Goal: Task Accomplishment & Management: Use online tool/utility

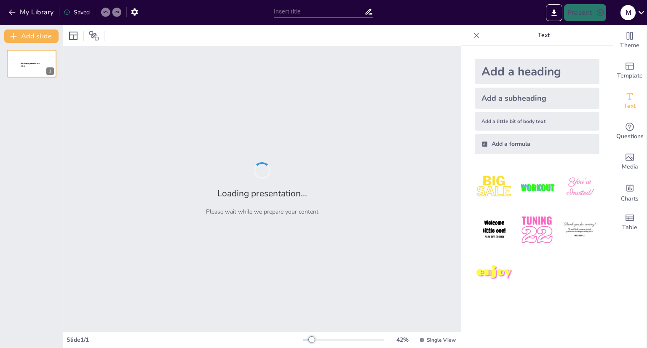
type input "Hipòtesis Inicial: Estrelles vs. Grans de [GEOGRAPHIC_DATA]"
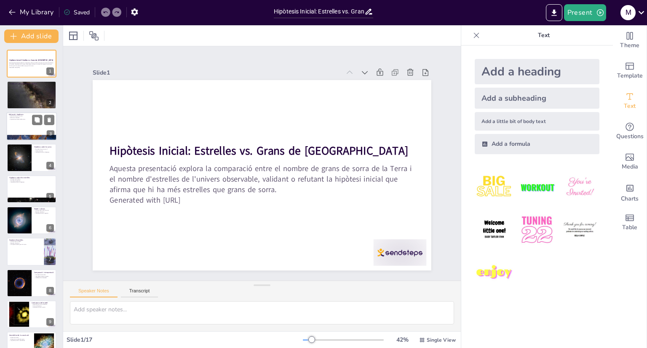
click at [27, 131] on div at bounding box center [31, 126] width 51 height 29
checkbox input "true"
type textarea "La definició de gra de sorra és fonamental per a la nostra investigació. Establ…"
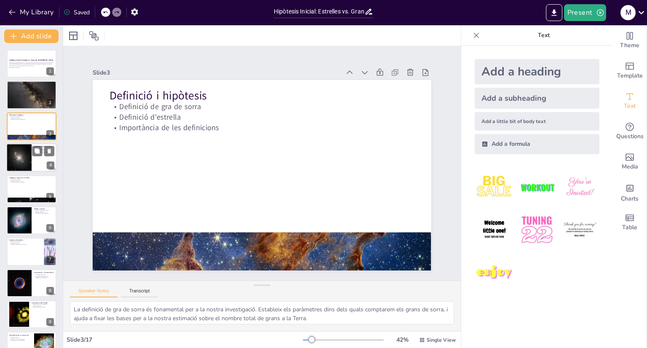
click at [31, 159] on div at bounding box center [18, 157] width 27 height 29
checkbox input "true"
type textarea "La densitat de grans per m³ és un factor clau en els nostres càlculs. Aquesta d…"
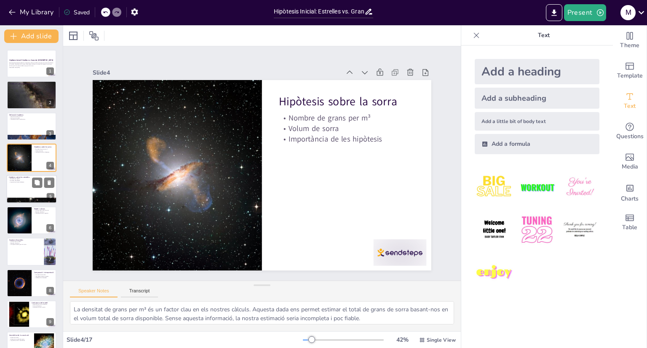
click at [30, 183] on div at bounding box center [31, 189] width 51 height 29
checkbox input "true"
type textarea "El nombre d'estrelles per galàxia és un factor crític per a la nostra estimació…"
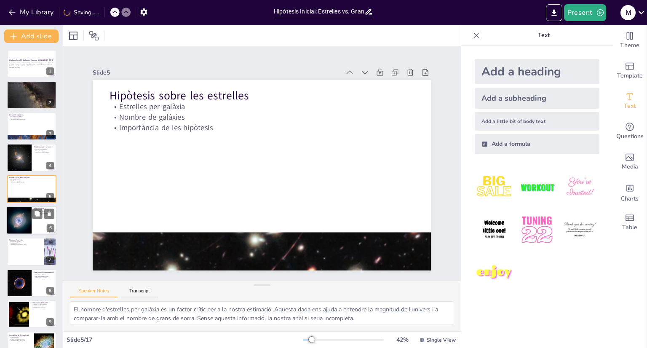
click at [30, 222] on div at bounding box center [19, 220] width 29 height 29
checkbox input "true"
type textarea "La fórmula per calcular el nombre de grans de sorra és un element clau del nost…"
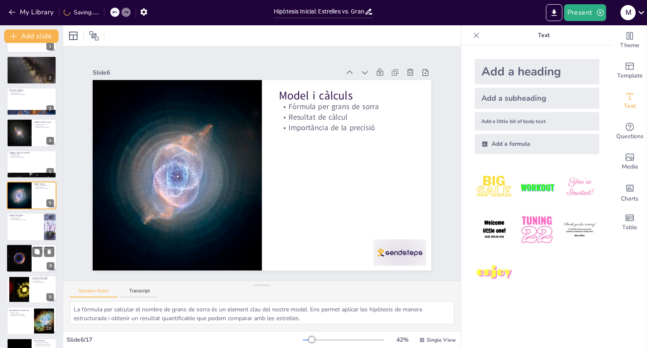
click at [31, 256] on div at bounding box center [18, 258] width 43 height 29
checkbox input "true"
type textarea "La comparació de les xifres és un pas clau en la nostra anàlisi. Ens permet veu…"
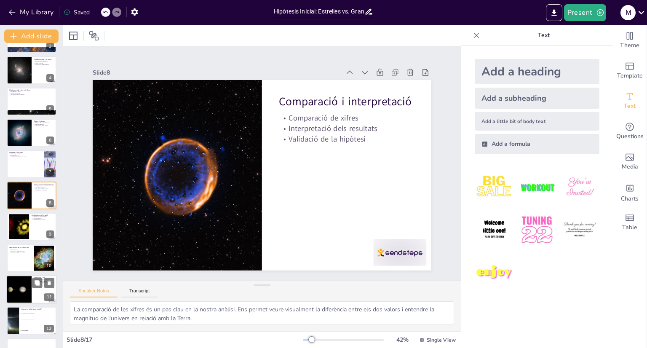
click at [34, 298] on div at bounding box center [31, 289] width 51 height 29
checkbox input "true"
type textarea "La confirmació de la hipòtesi inicial és un dels resultats més significatius d'…"
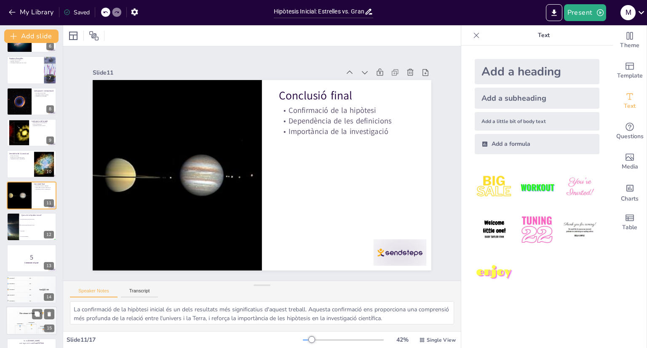
click at [40, 334] on div "The winner is Participant 1 🏆 Participant 2 🥈 400 Participant 1 🥇 500 Participa…" at bounding box center [31, 321] width 51 height 29
checkbox input "true"
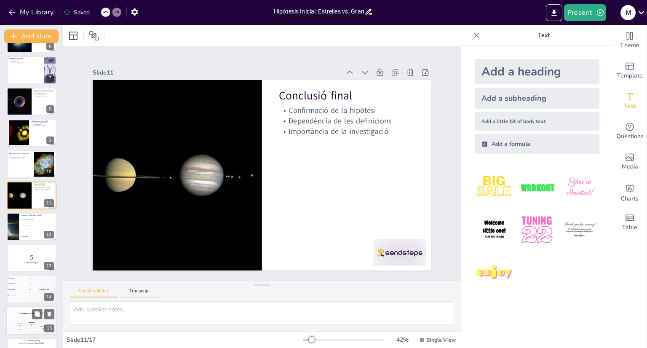
scroll to position [237, 0]
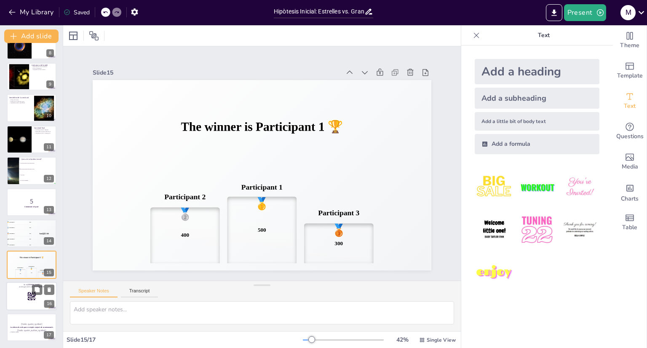
click at [21, 303] on div at bounding box center [31, 296] width 51 height 29
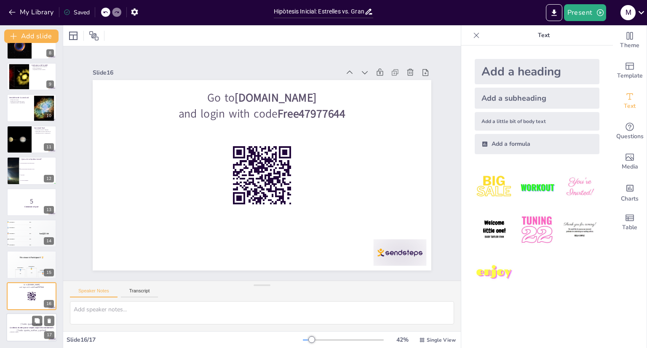
click at [26, 325] on div "La ciència és més que un simple conjunt de coneixements." at bounding box center [31, 327] width 45 height 4
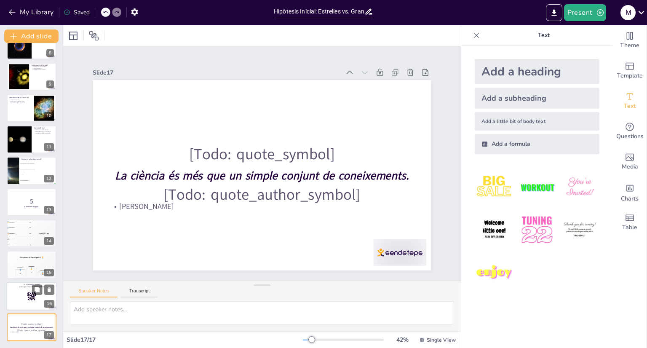
click at [17, 308] on div at bounding box center [31, 296] width 51 height 29
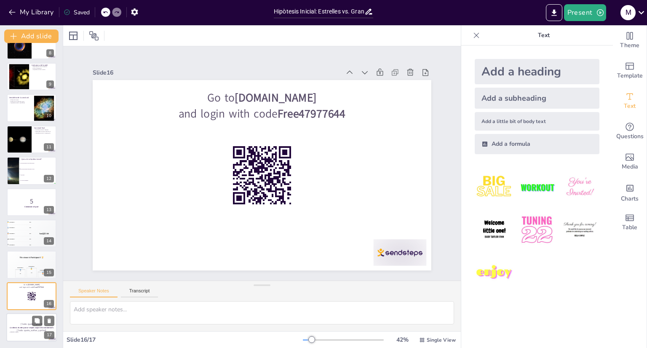
click at [26, 337] on div at bounding box center [31, 327] width 51 height 29
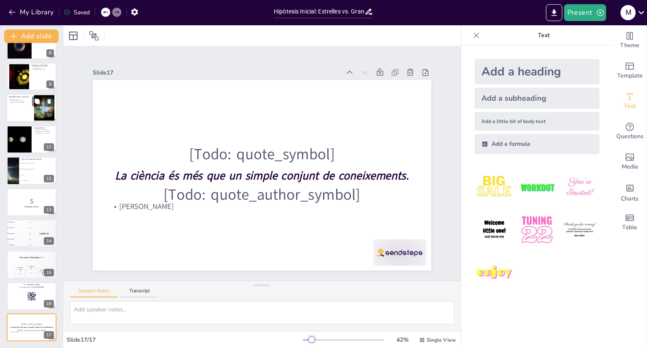
scroll to position [0, 0]
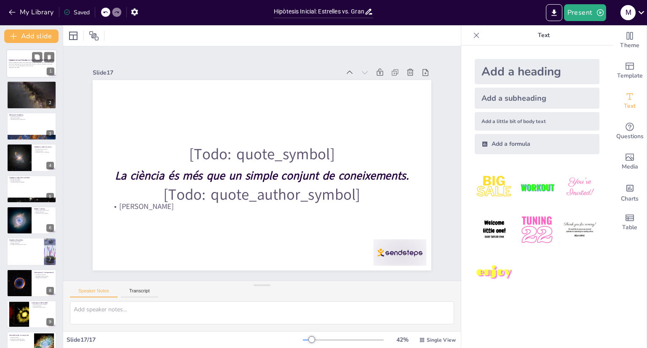
click at [22, 71] on div at bounding box center [31, 63] width 51 height 29
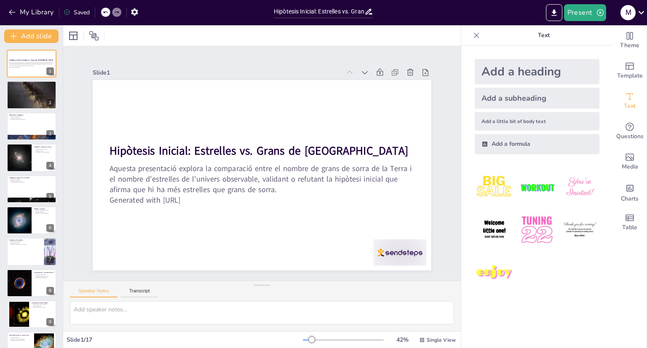
checkbox input "true"
click at [582, 13] on button "Present" at bounding box center [585, 12] width 42 height 17
click at [588, 48] on li "Play presentation" at bounding box center [597, 51] width 66 height 13
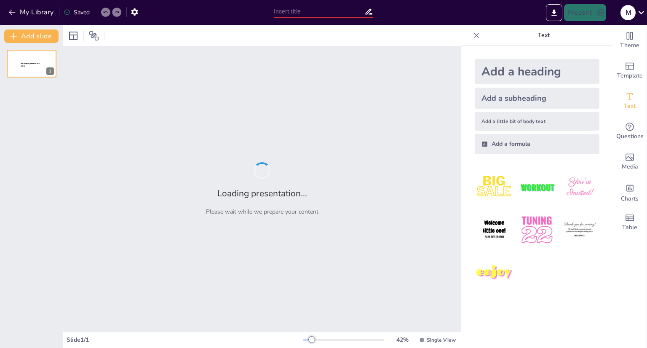
type input "Hipòtesis Inicial: Estrelles vs. Grans de [GEOGRAPHIC_DATA]"
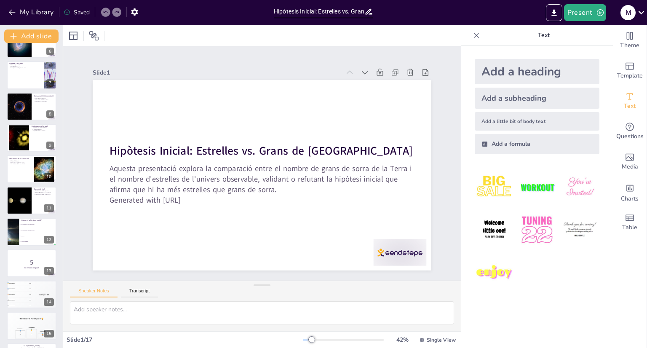
scroll to position [237, 0]
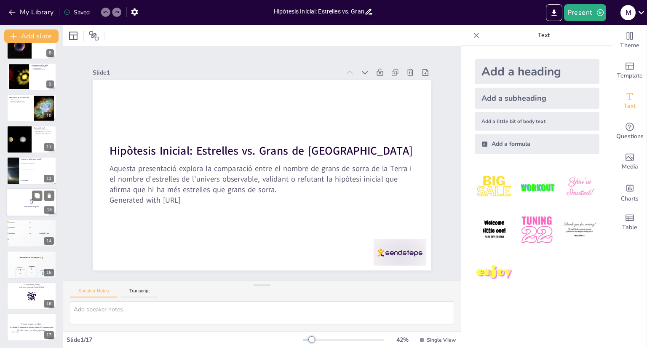
click at [36, 215] on div at bounding box center [31, 202] width 51 height 29
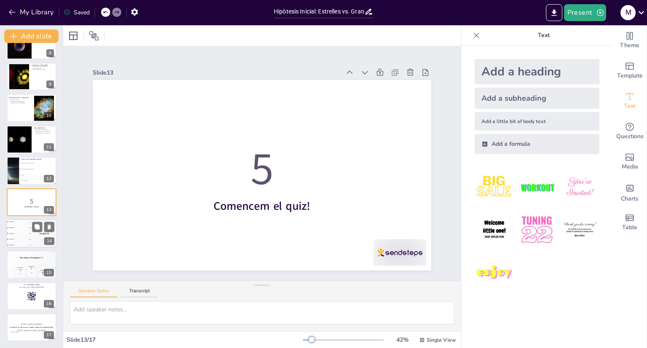
click at [30, 232] on div "🥉 Participant 3 300" at bounding box center [18, 233] width 25 height 5
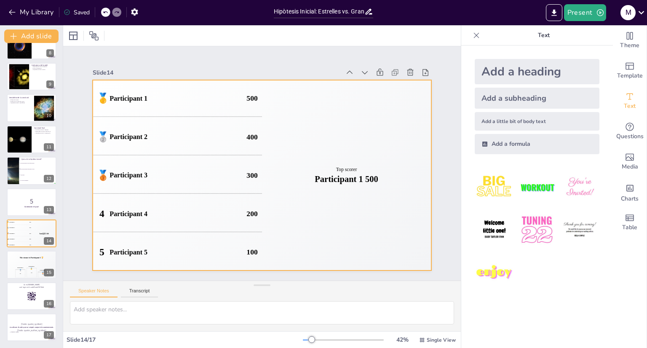
click at [160, 136] on div "🥈 Participant 2 400" at bounding box center [177, 136] width 169 height 37
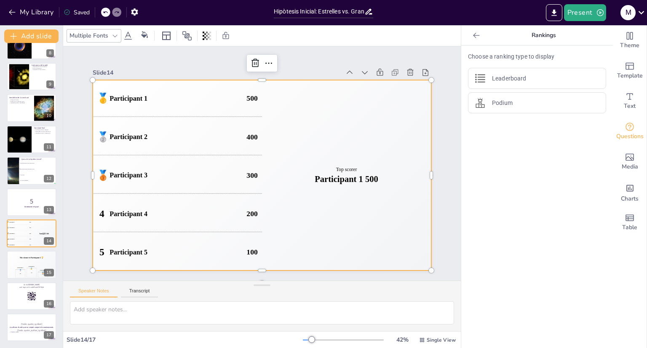
checkbox input "true"
click at [8, 10] on icon "button" at bounding box center [12, 12] width 8 height 8
